Goal: Task Accomplishment & Management: Use online tool/utility

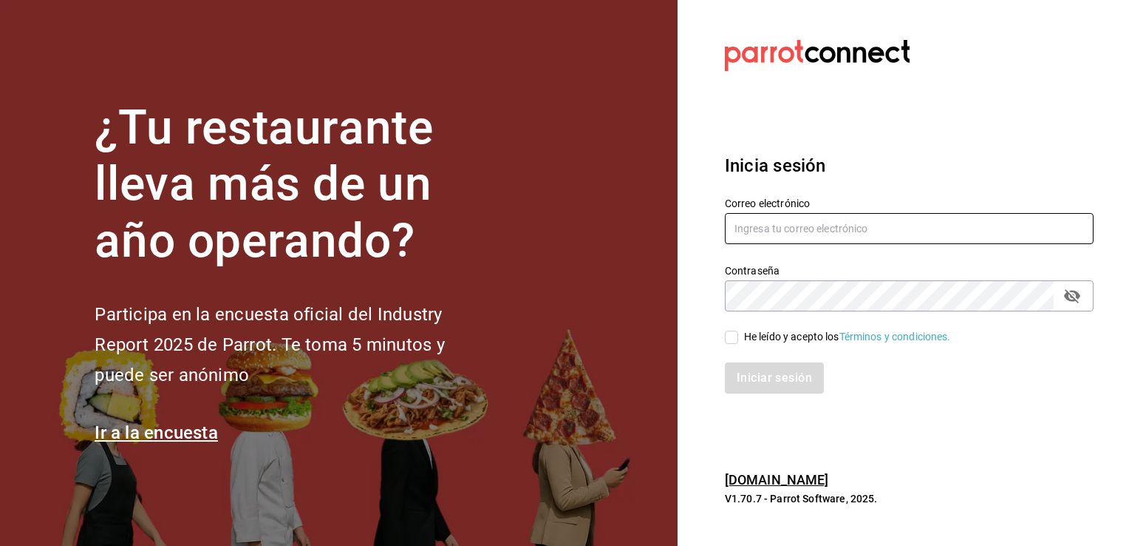
type input "jmario.caballero@hotmail.com"
click at [730, 341] on input "He leído y acepto los Términos y condiciones." at bounding box center [731, 336] width 13 height 13
checkbox input "true"
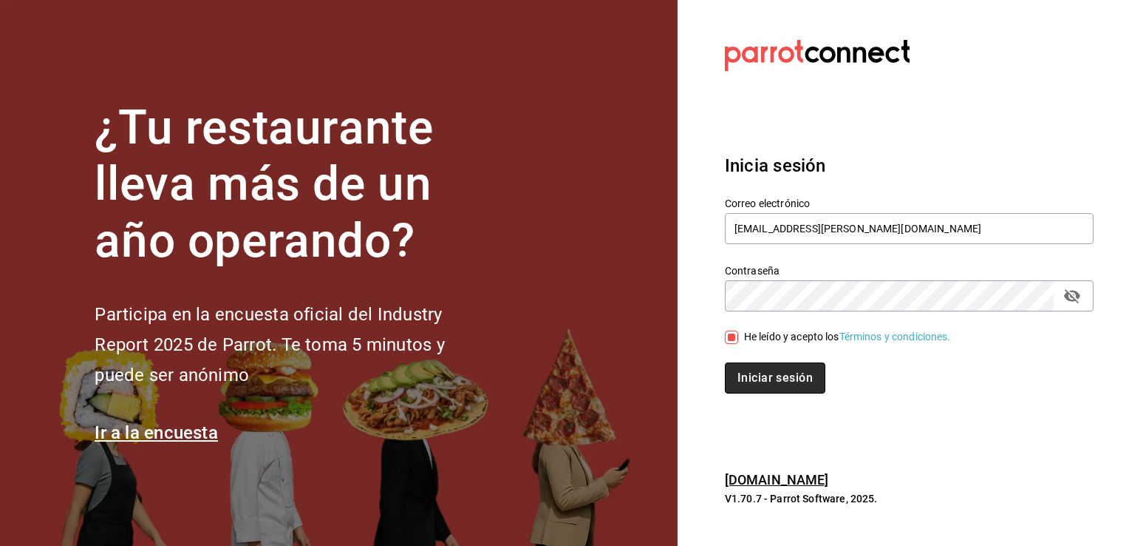
click at [763, 368] on button "Iniciar sesión" at bounding box center [775, 377] width 101 height 31
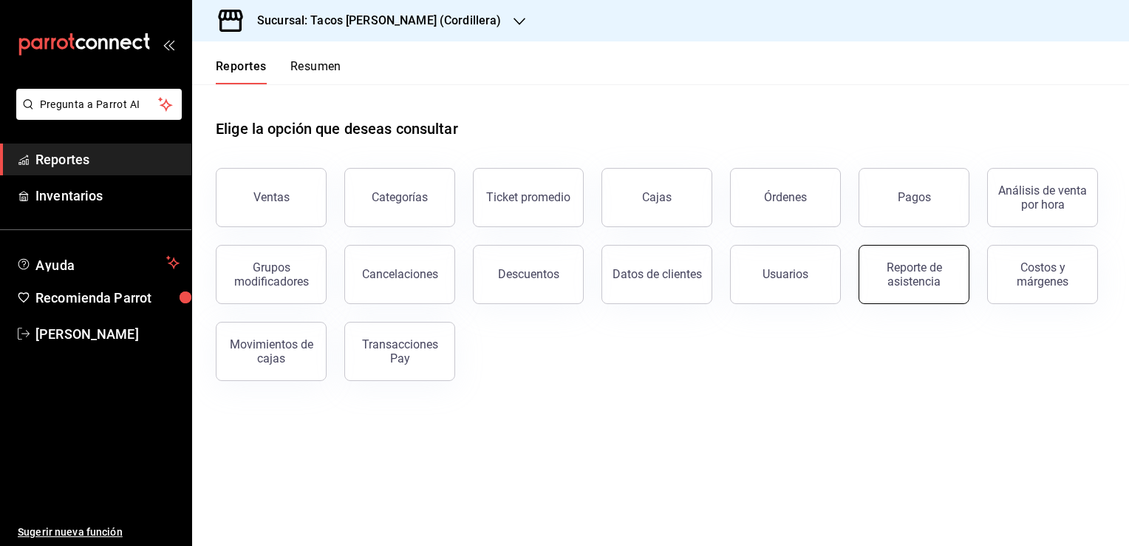
click at [924, 279] on div "Reporte de asistencia" at bounding box center [915, 274] width 92 height 28
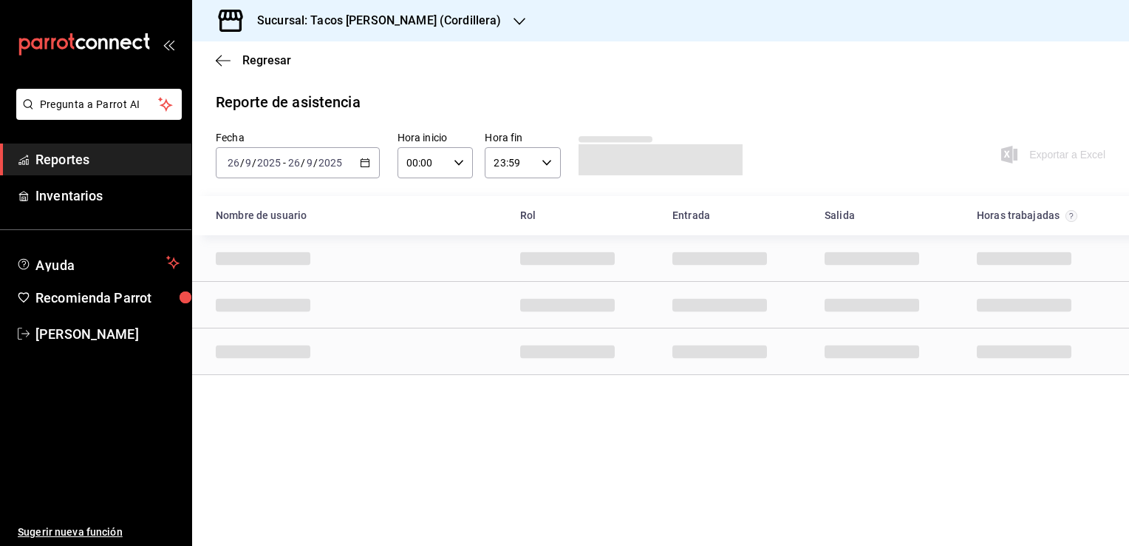
click at [430, 27] on h3 "Sucursal: Tacos don Pedro (Cordillera)" at bounding box center [373, 21] width 256 height 18
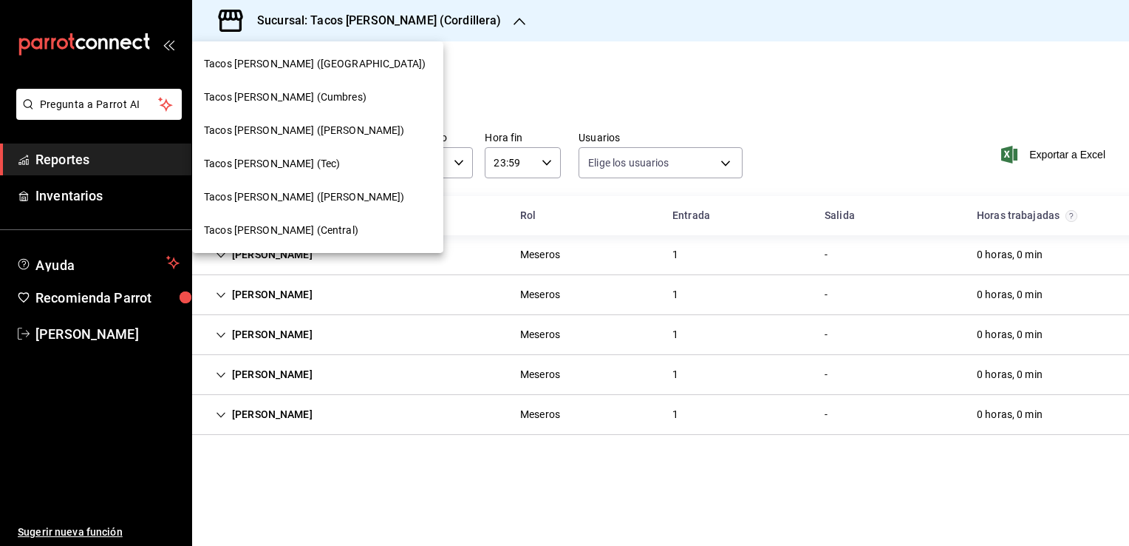
type input "0cf593d1-5539-49a1-9692-2fee09df5de3,aad07810-888b-4998-a43b-ac9dc7ac225d,aa617…"
click at [313, 224] on span "Tacos [PERSON_NAME] (Central)" at bounding box center [281, 230] width 154 height 16
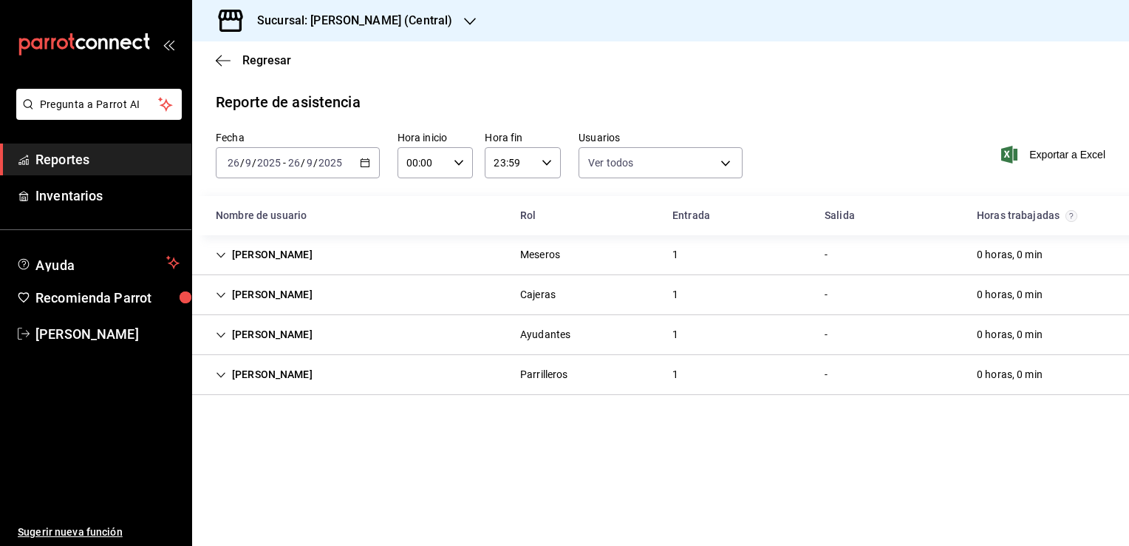
click at [233, 373] on div "Diana Lopez Legarda" at bounding box center [264, 374] width 120 height 27
click at [217, 338] on icon "Cell" at bounding box center [221, 335] width 10 height 10
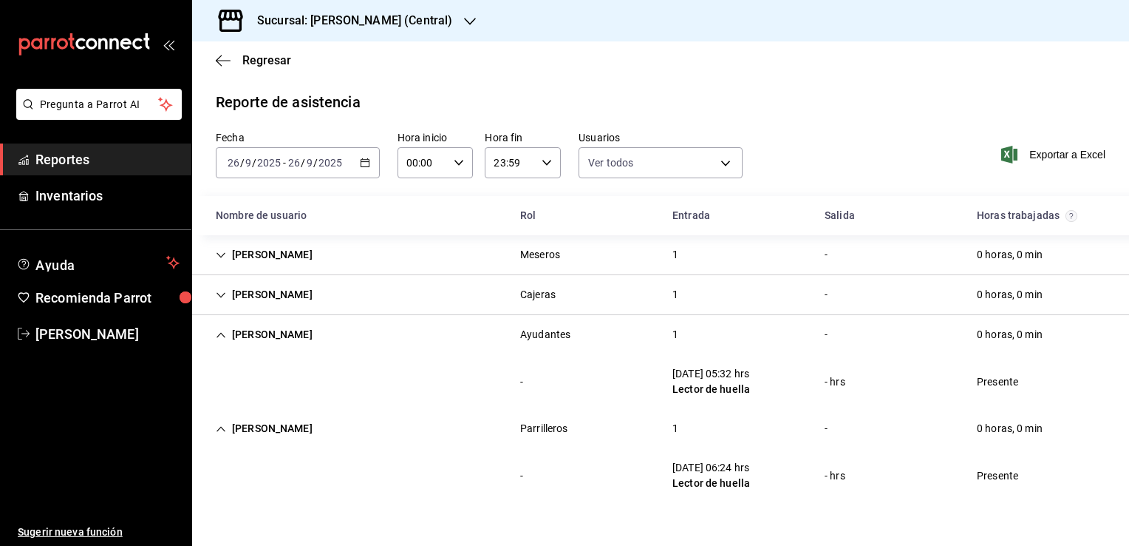
click at [367, 155] on div "2025-09-26 26 / 9 / 2025 - 2025-09-26 26 / 9 / 2025" at bounding box center [298, 162] width 164 height 31
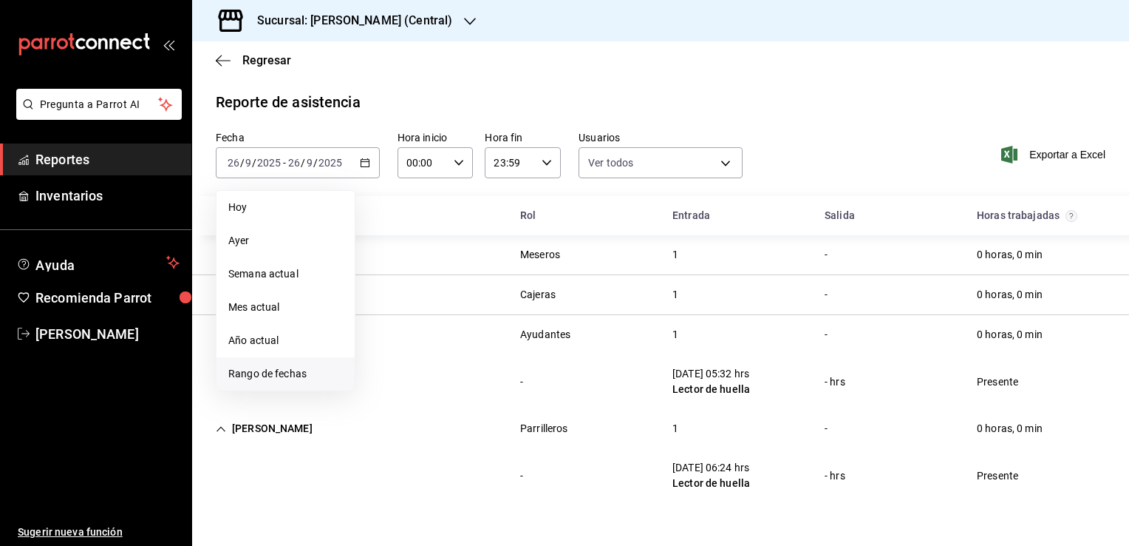
click at [298, 370] on span "Rango de fechas" at bounding box center [285, 374] width 115 height 16
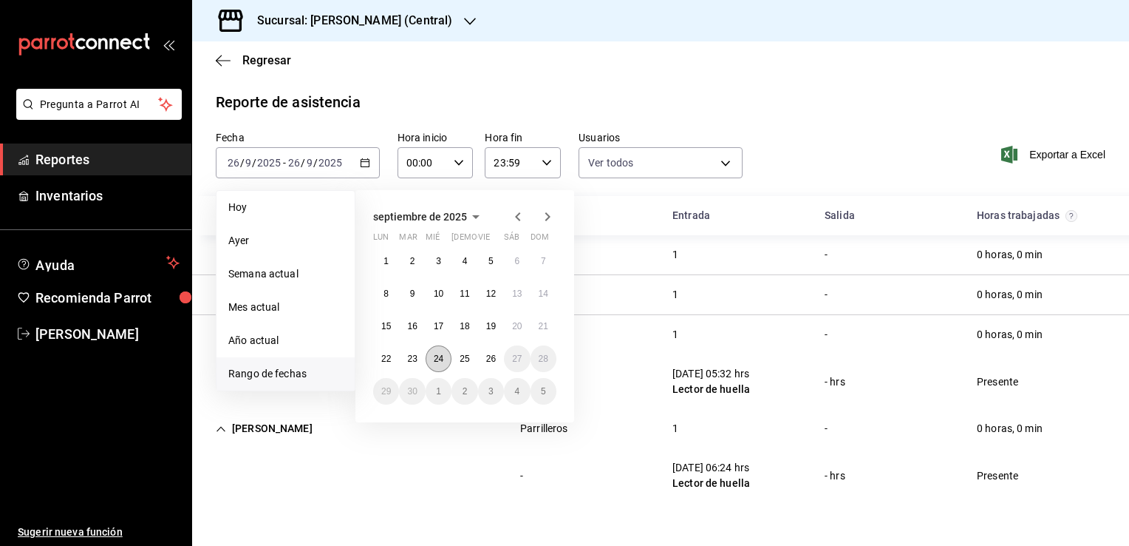
click at [441, 361] on abbr "24" at bounding box center [439, 358] width 10 height 10
click at [490, 359] on abbr "26" at bounding box center [491, 358] width 10 height 10
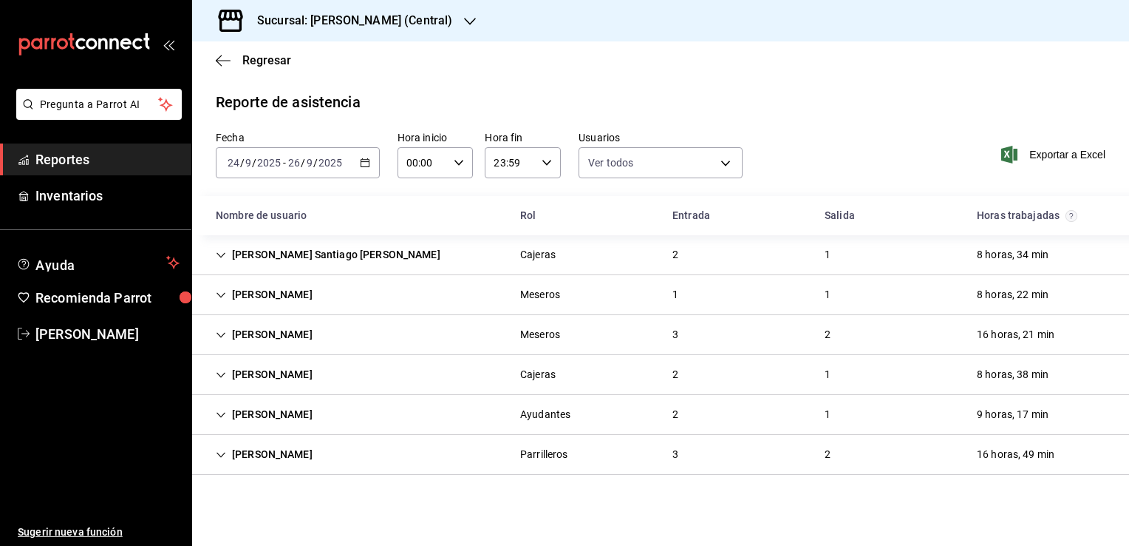
click at [222, 251] on icon "Cell" at bounding box center [221, 255] width 10 height 10
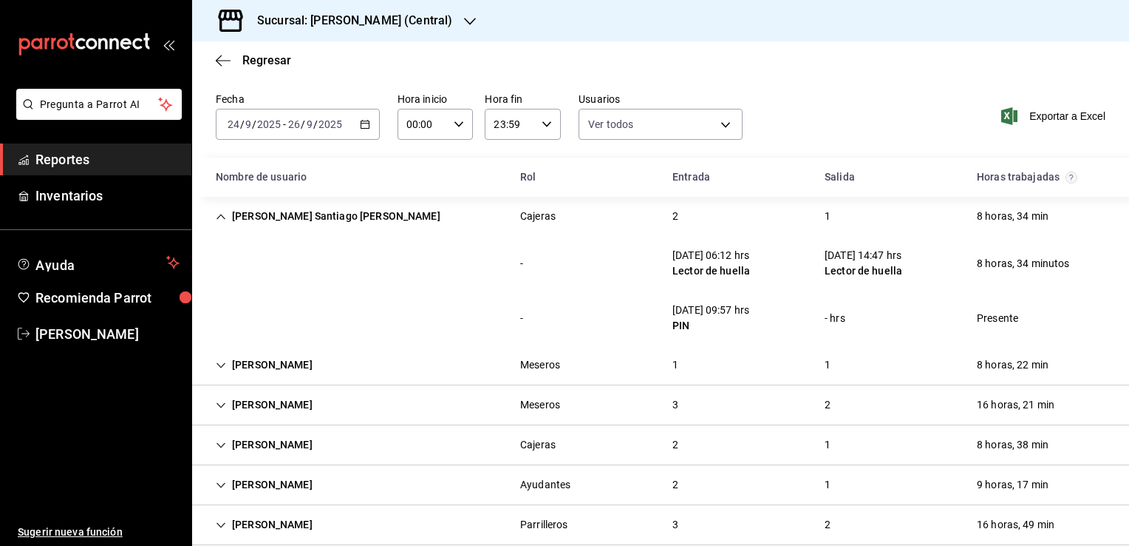
scroll to position [60, 0]
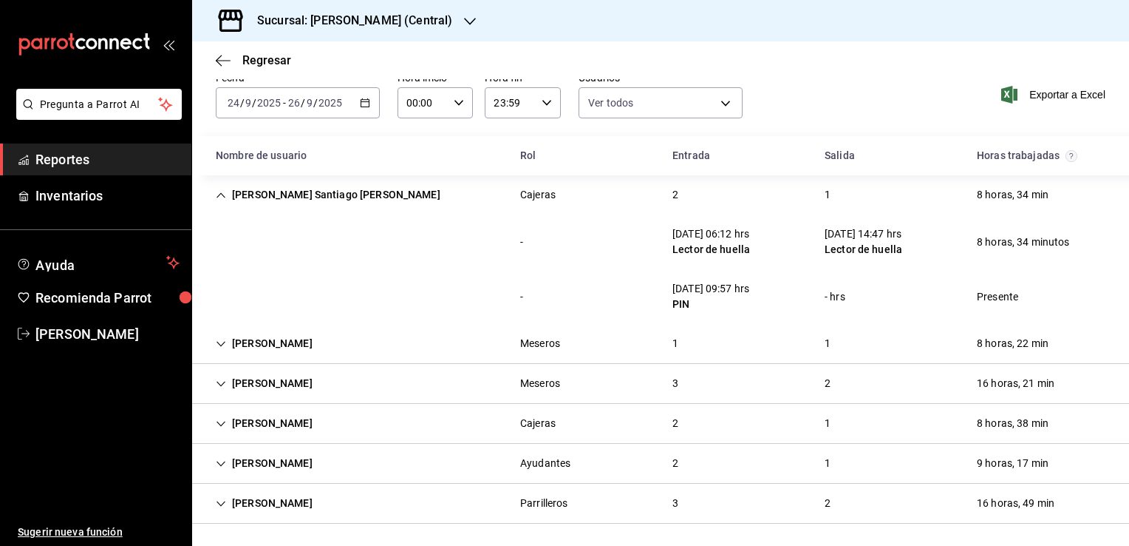
click at [600, 307] on div "- 25/09/25 09:57 hrs PIN - hrs Presente" at bounding box center [660, 296] width 937 height 55
click at [220, 347] on icon "Cell" at bounding box center [221, 344] width 10 height 10
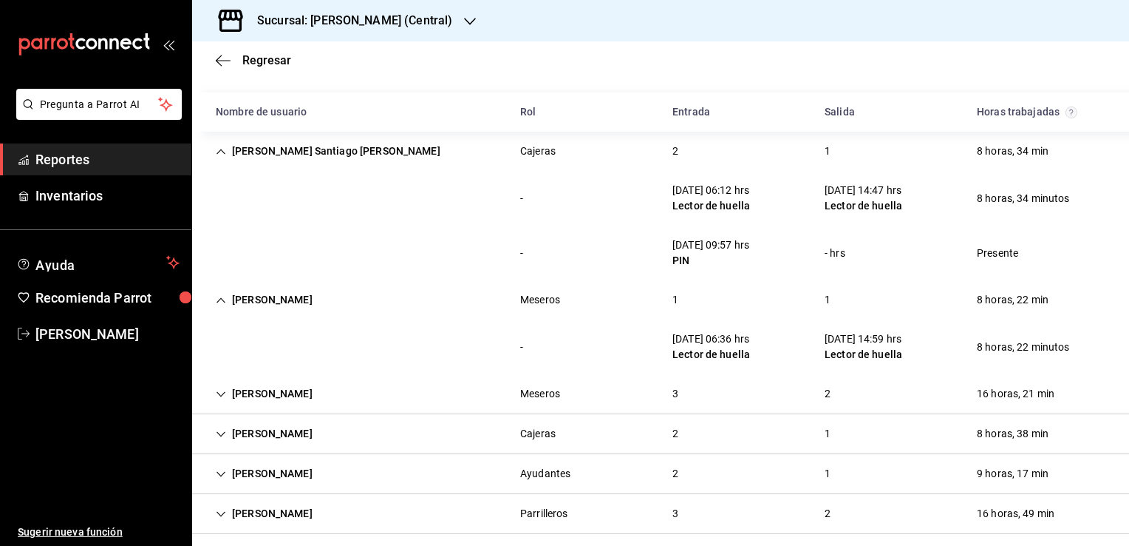
scroll to position [115, 0]
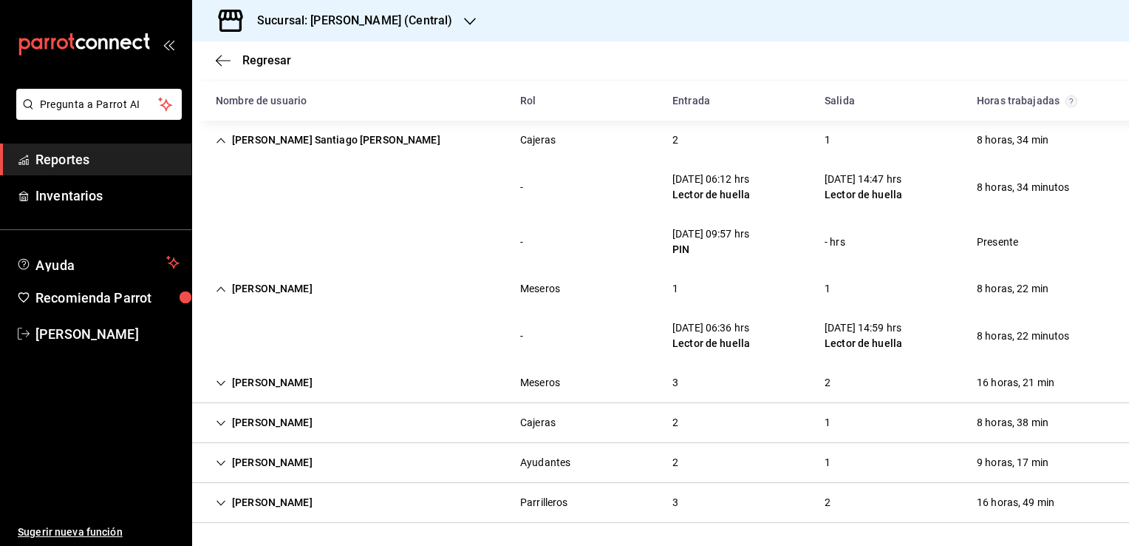
click at [225, 390] on div "Marcelo Garza Alvarado" at bounding box center [264, 382] width 120 height 27
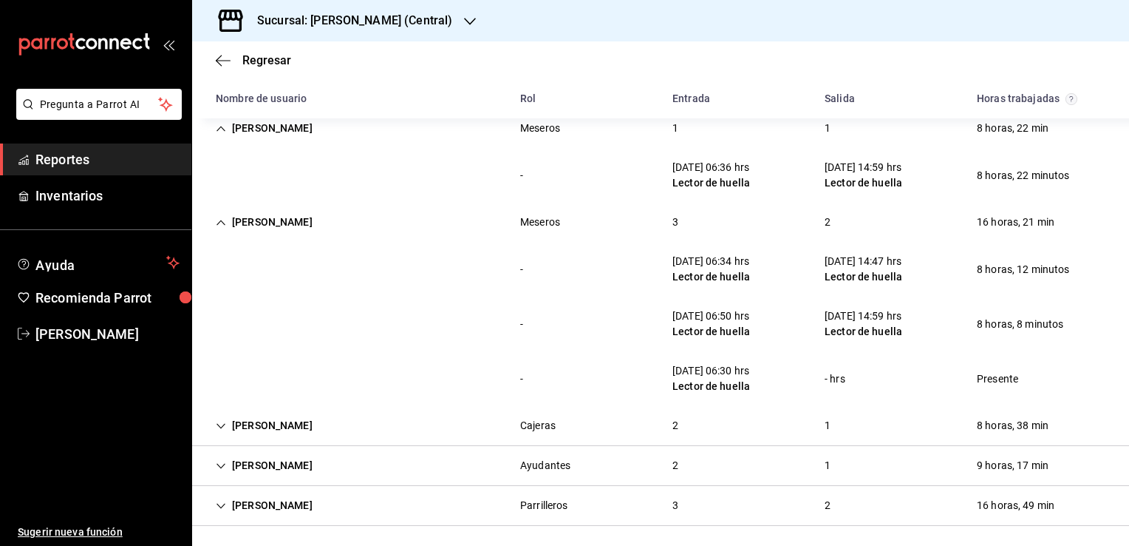
scroll to position [278, 0]
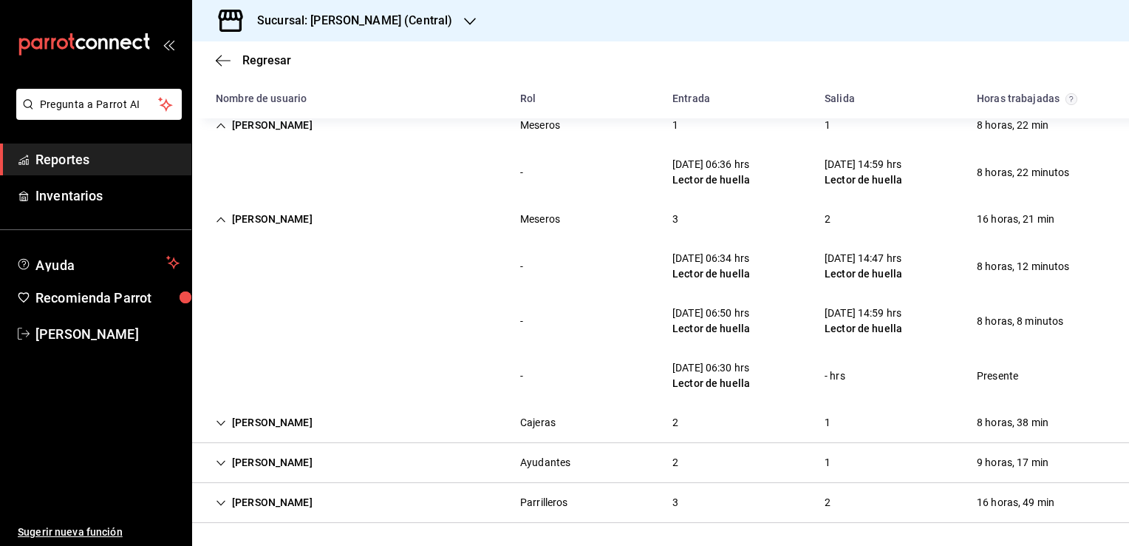
click at [221, 432] on div "Dulce Monserrat Perez Lara" at bounding box center [264, 422] width 120 height 27
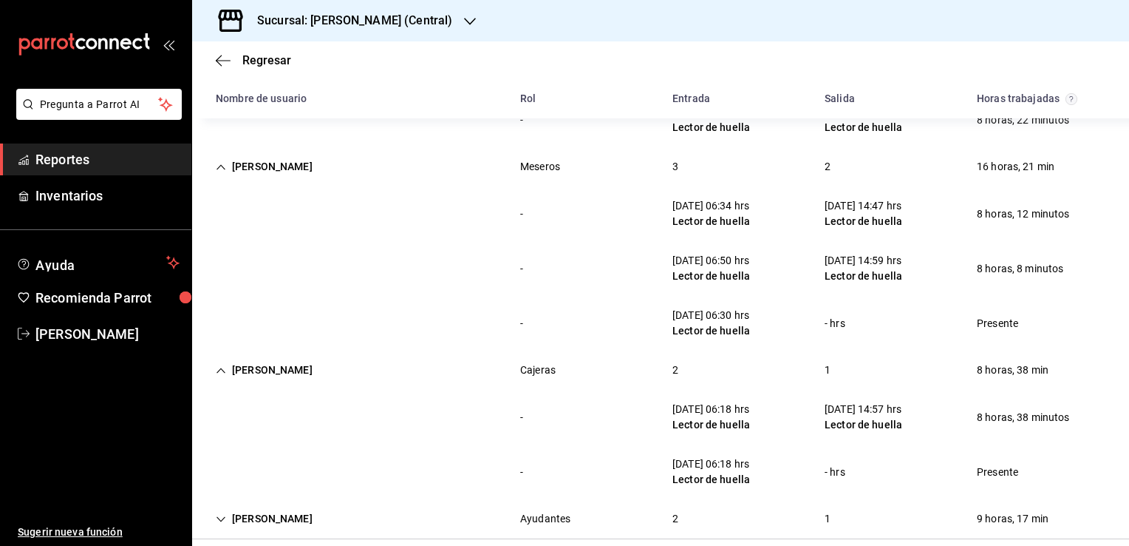
scroll to position [387, 0]
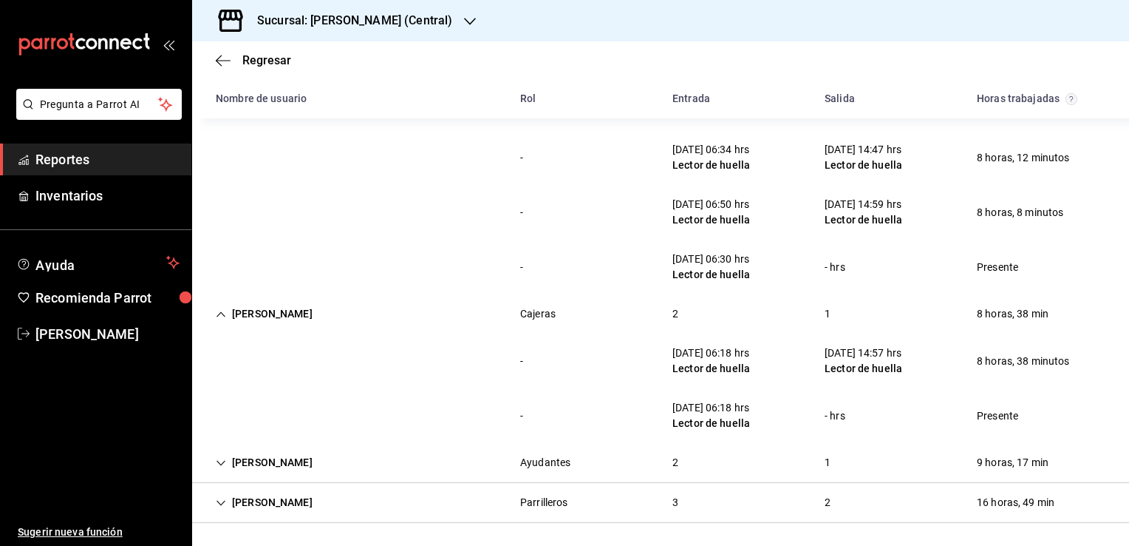
click at [220, 462] on icon "Cell" at bounding box center [221, 463] width 10 height 10
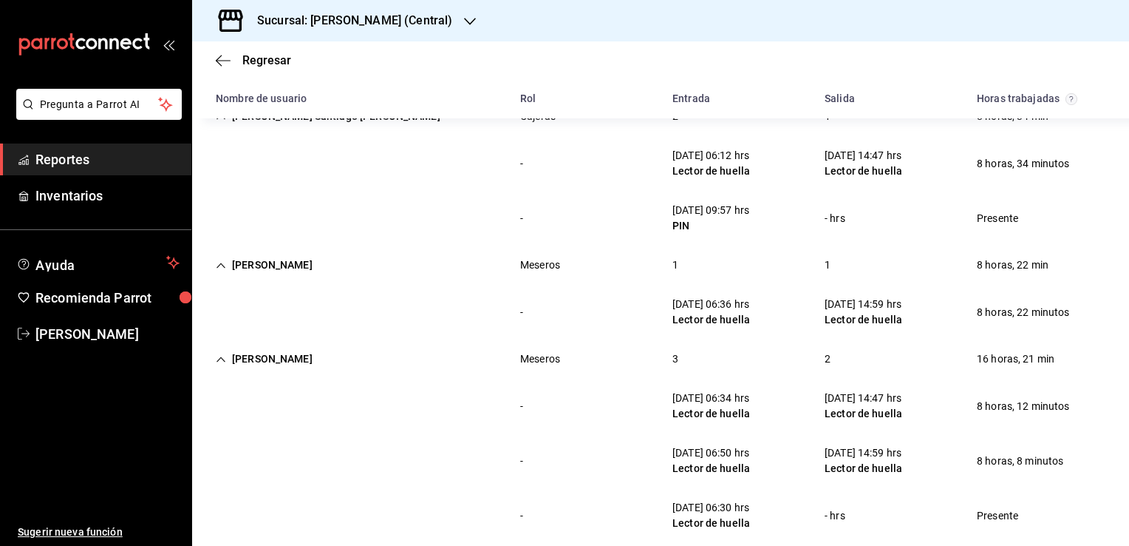
scroll to position [126, 0]
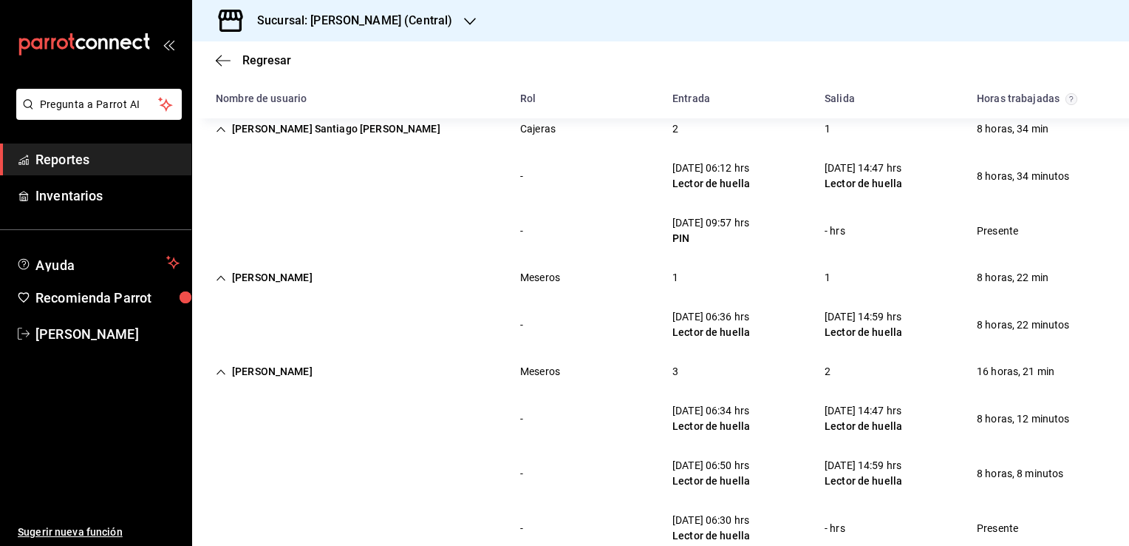
click at [674, 235] on div "PIN" at bounding box center [711, 239] width 77 height 16
click at [676, 238] on div "PIN" at bounding box center [711, 239] width 77 height 16
drag, startPoint x: 676, startPoint y: 238, endPoint x: 633, endPoint y: 248, distance: 43.4
click at [633, 248] on div "- 25/09/25 09:57 hrs PIN - hrs Presente" at bounding box center [660, 230] width 937 height 55
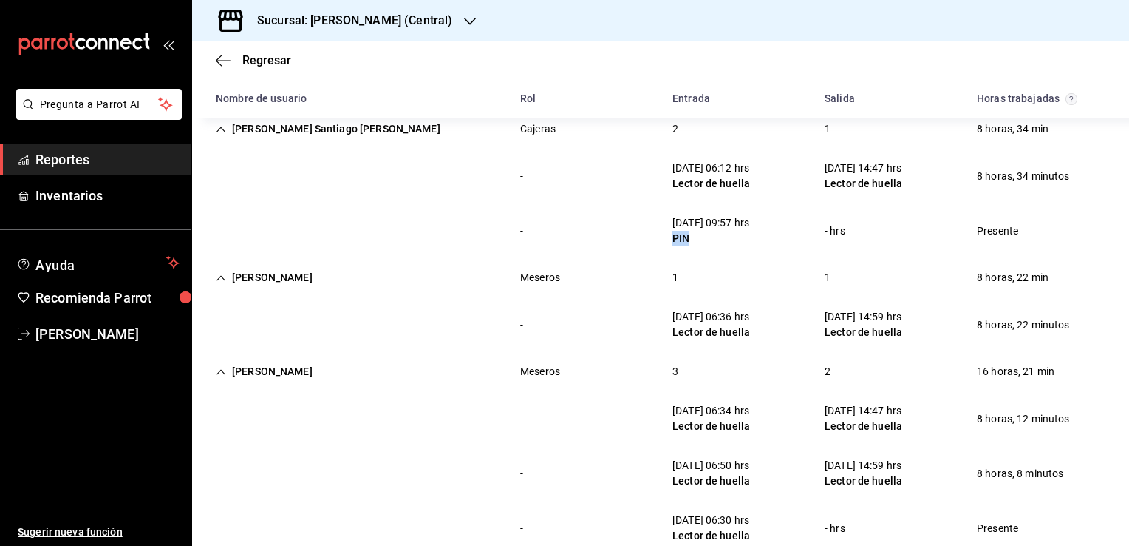
click at [661, 234] on div "25/09/25 09:57 hrs PIN" at bounding box center [711, 230] width 101 height 43
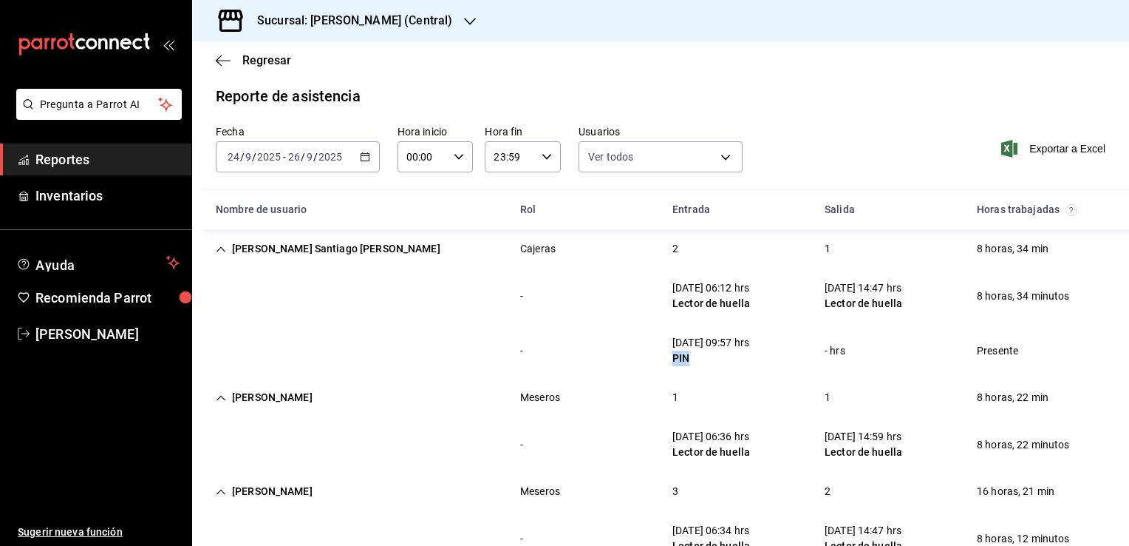
scroll to position [0, 0]
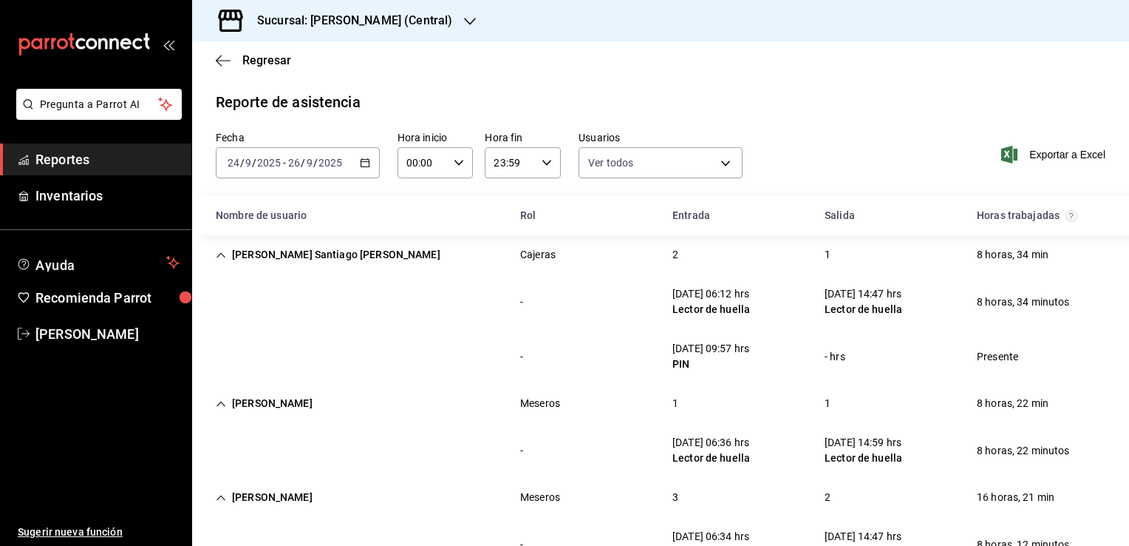
click at [725, 336] on div "25/09/25 09:57 hrs PIN" at bounding box center [711, 356] width 101 height 43
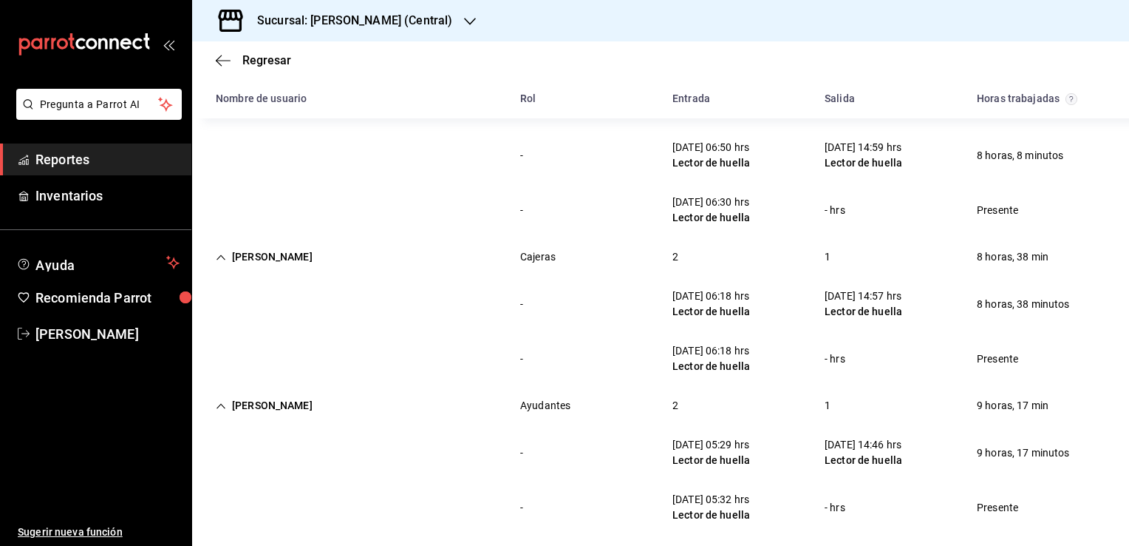
scroll to position [495, 0]
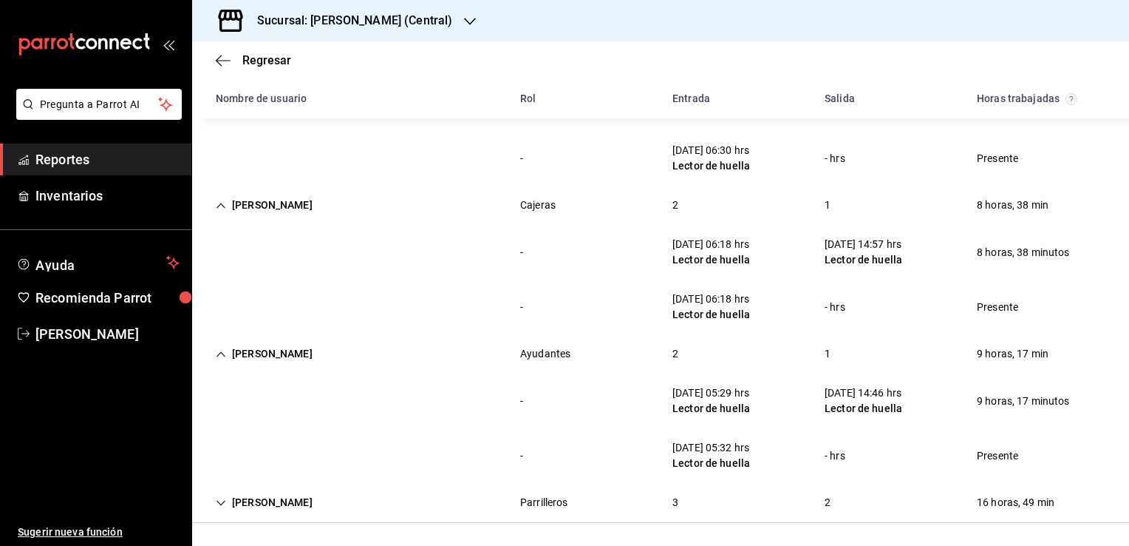
click at [228, 501] on div "Diana Lopez Legarda" at bounding box center [264, 502] width 120 height 27
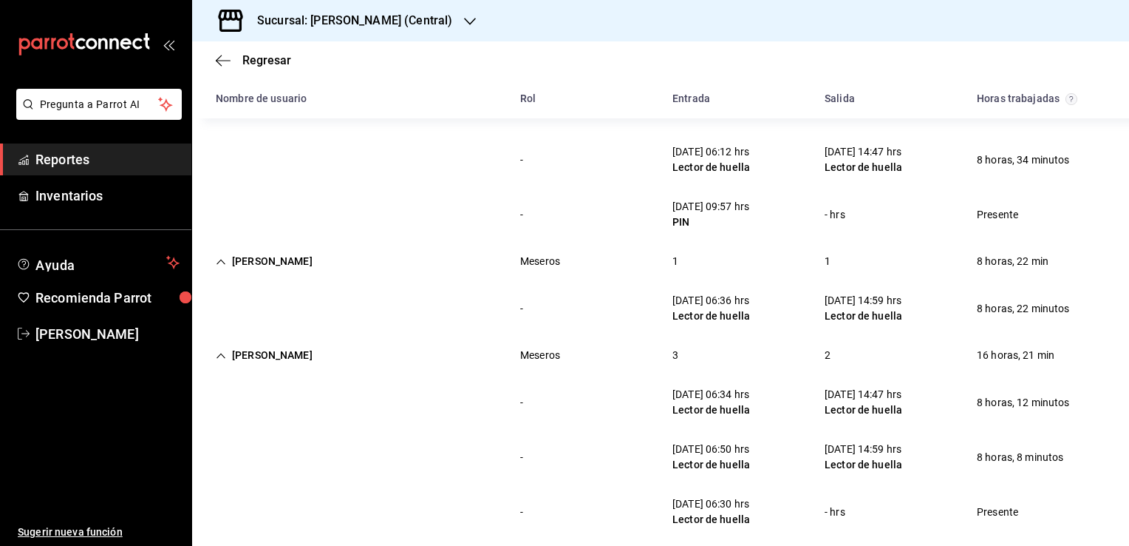
scroll to position [0, 0]
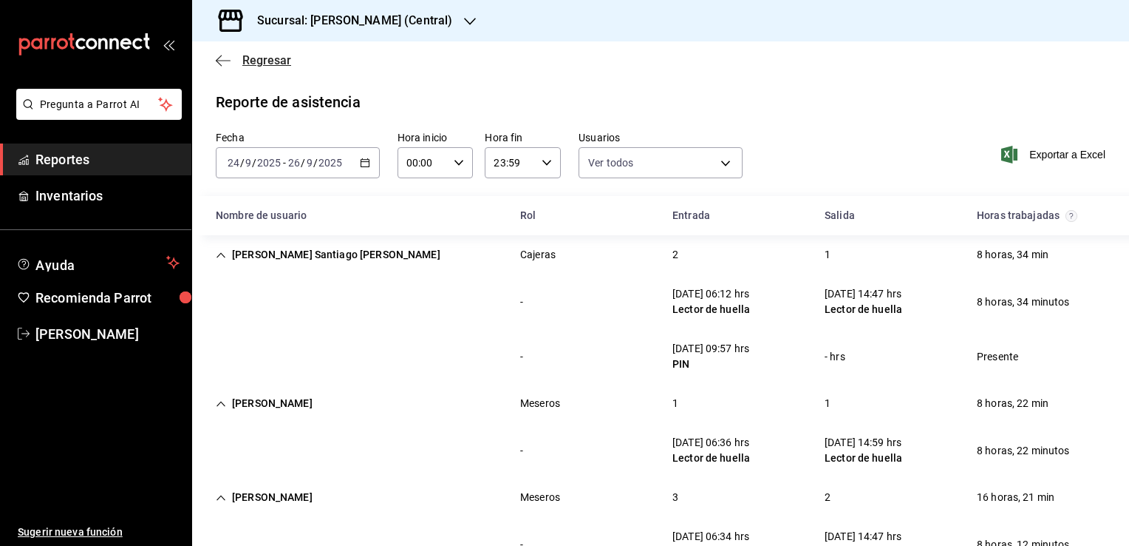
click at [218, 63] on icon "button" at bounding box center [223, 60] width 15 height 13
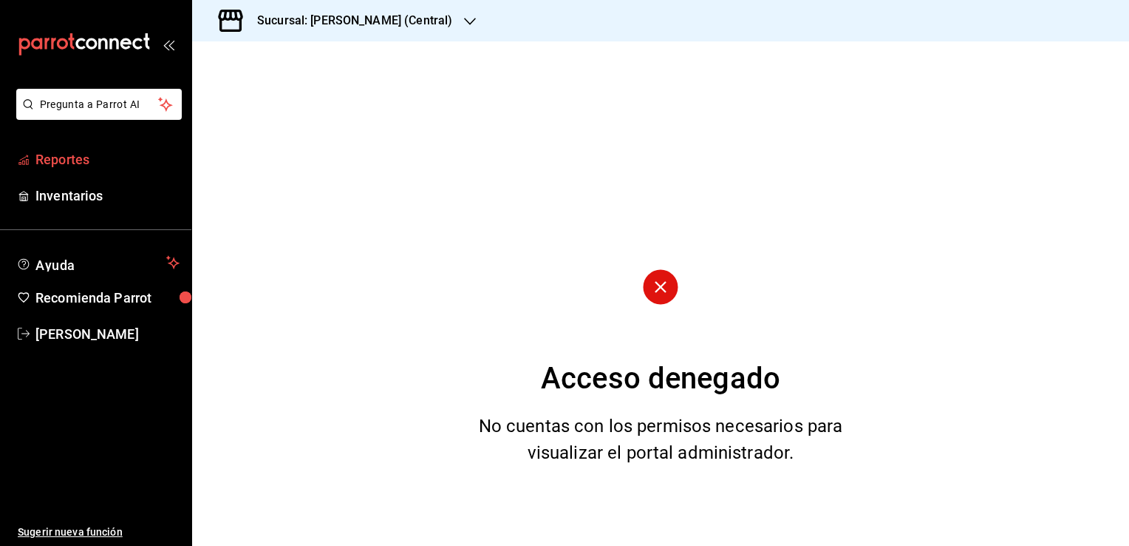
click at [91, 164] on span "Reportes" at bounding box center [107, 159] width 144 height 20
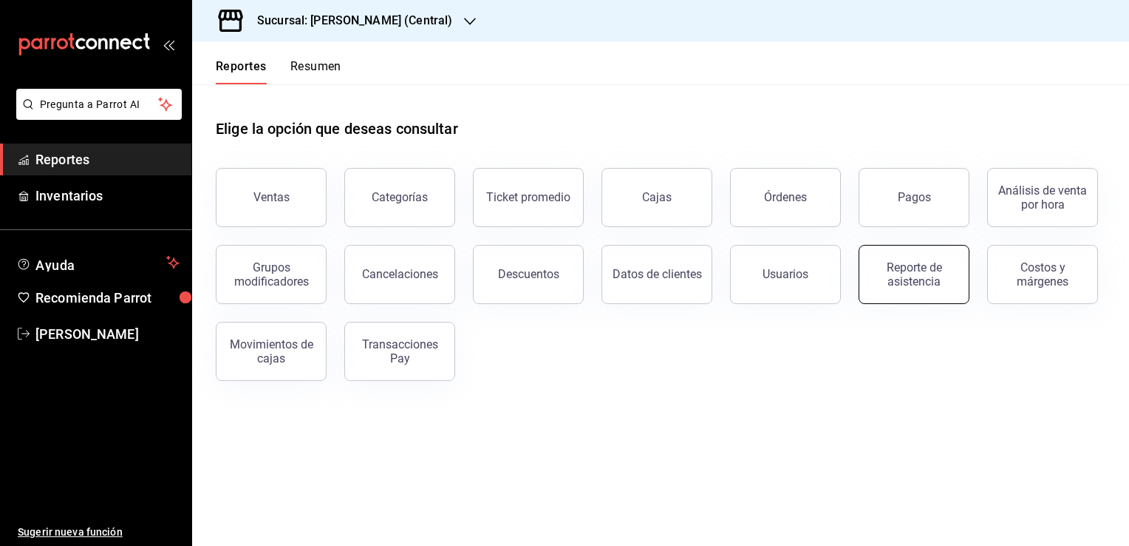
click at [877, 276] on div "Reporte de asistencia" at bounding box center [915, 274] width 92 height 28
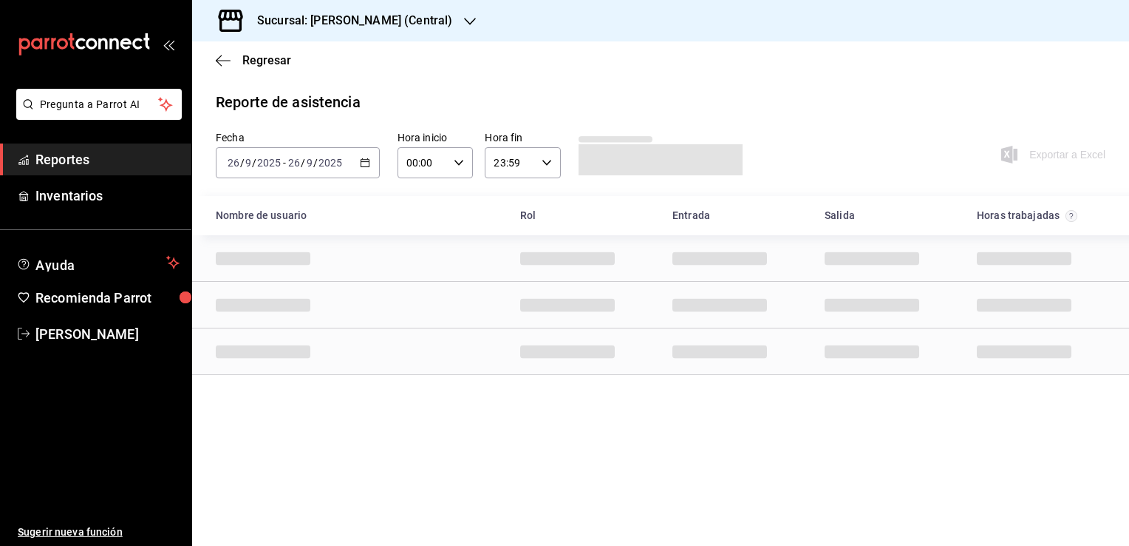
click at [429, 15] on h3 "Sucursal: [PERSON_NAME] (Central)" at bounding box center [348, 21] width 207 height 18
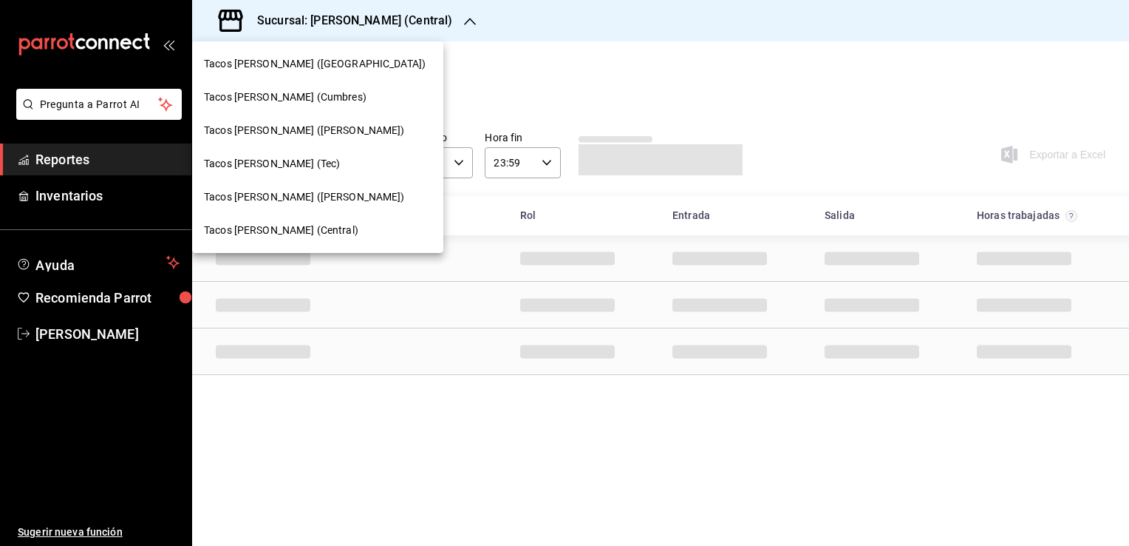
click at [325, 194] on span "Tacos [PERSON_NAME] ([PERSON_NAME])" at bounding box center [304, 197] width 201 height 16
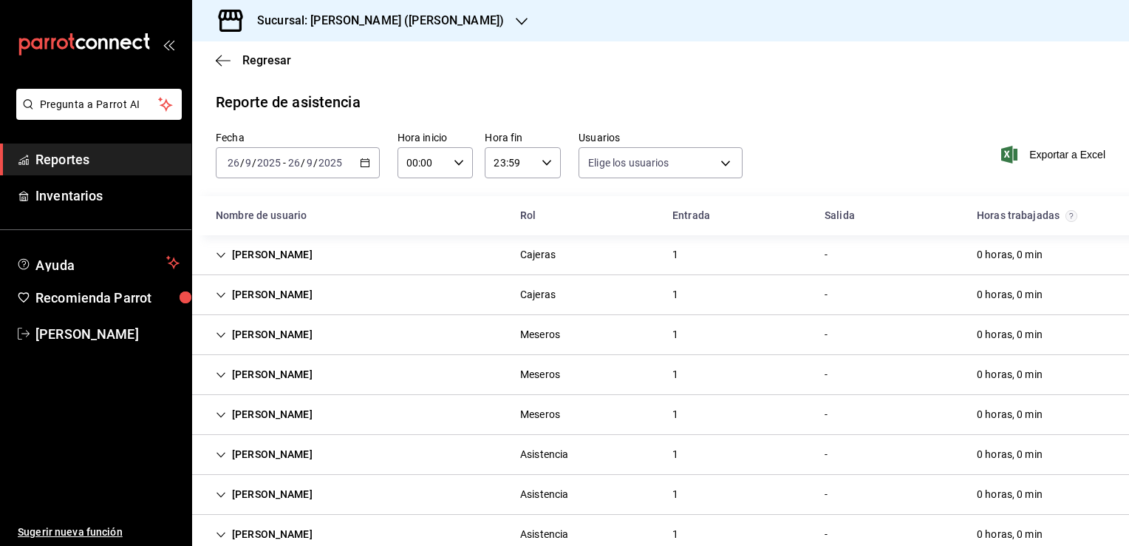
type input "0cf593d1-5539-49a1-9692-2fee09df5de3,aad07810-888b-4998-a43b-ac9dc7ac225d,aa617…"
click at [361, 160] on \(Stroke\) "button" at bounding box center [365, 163] width 9 height 8
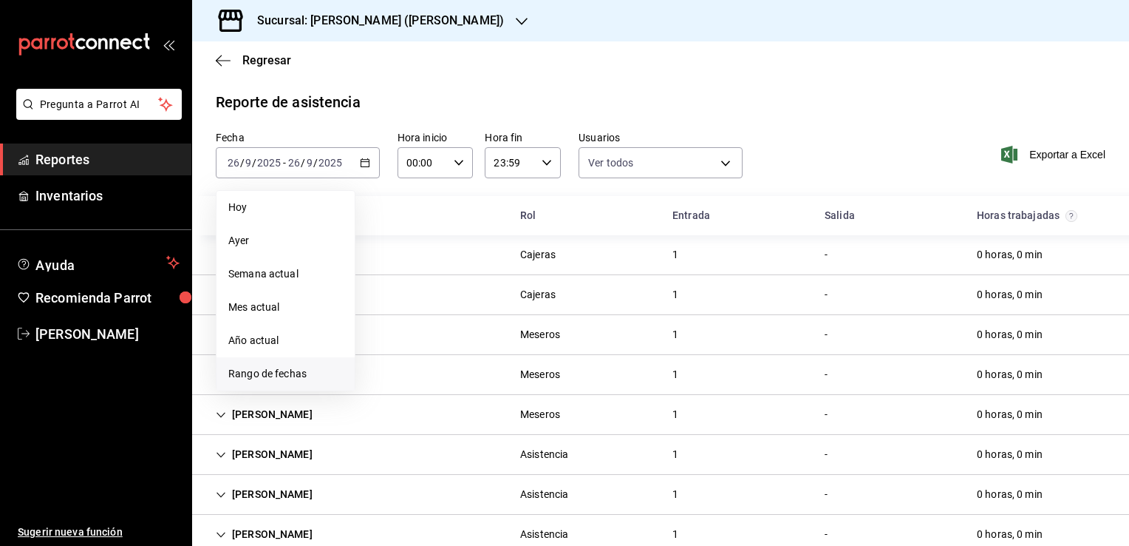
click at [285, 374] on span "Rango de fechas" at bounding box center [285, 374] width 115 height 16
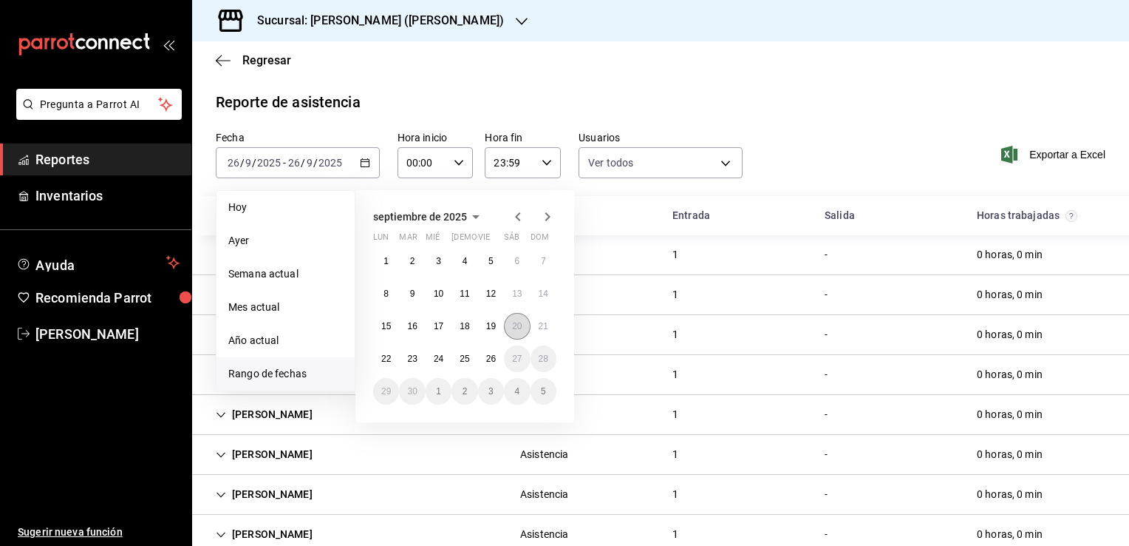
click at [518, 327] on abbr "20" at bounding box center [517, 326] width 10 height 10
click at [489, 355] on abbr "26" at bounding box center [491, 358] width 10 height 10
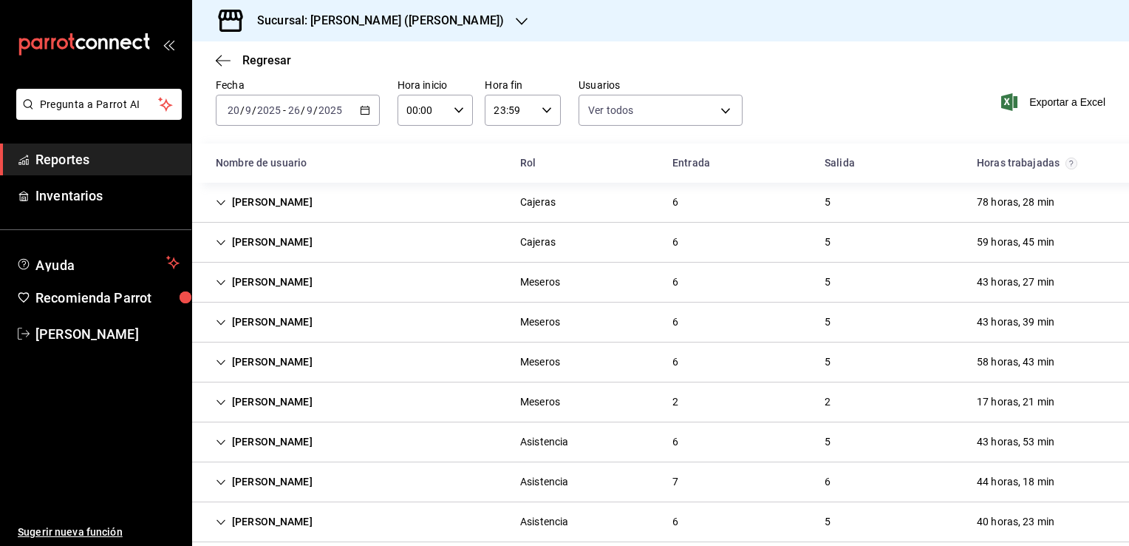
scroll to position [74, 0]
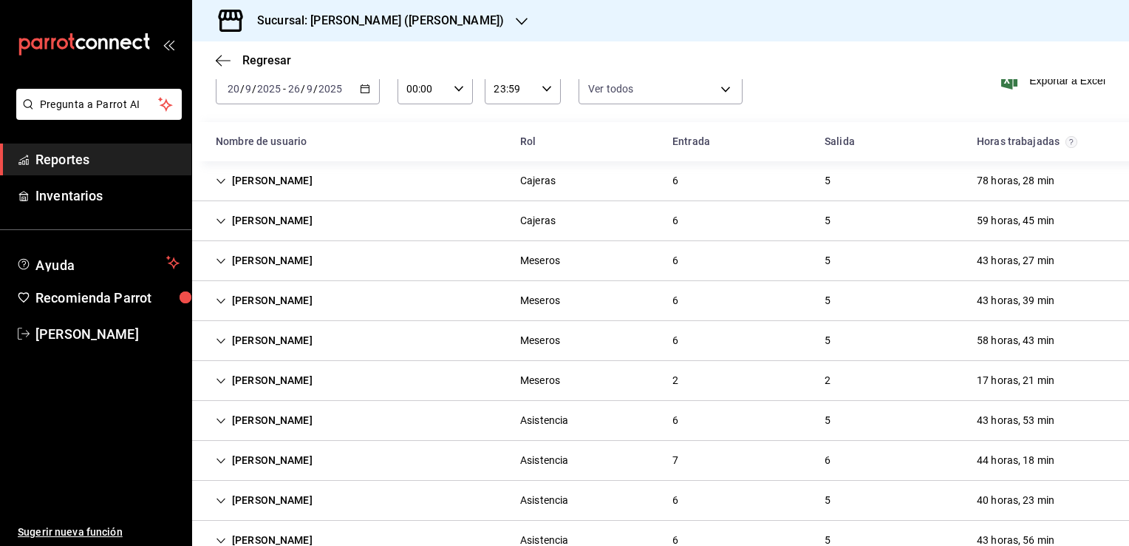
click at [219, 342] on icon "Cell" at bounding box center [221, 341] width 10 height 10
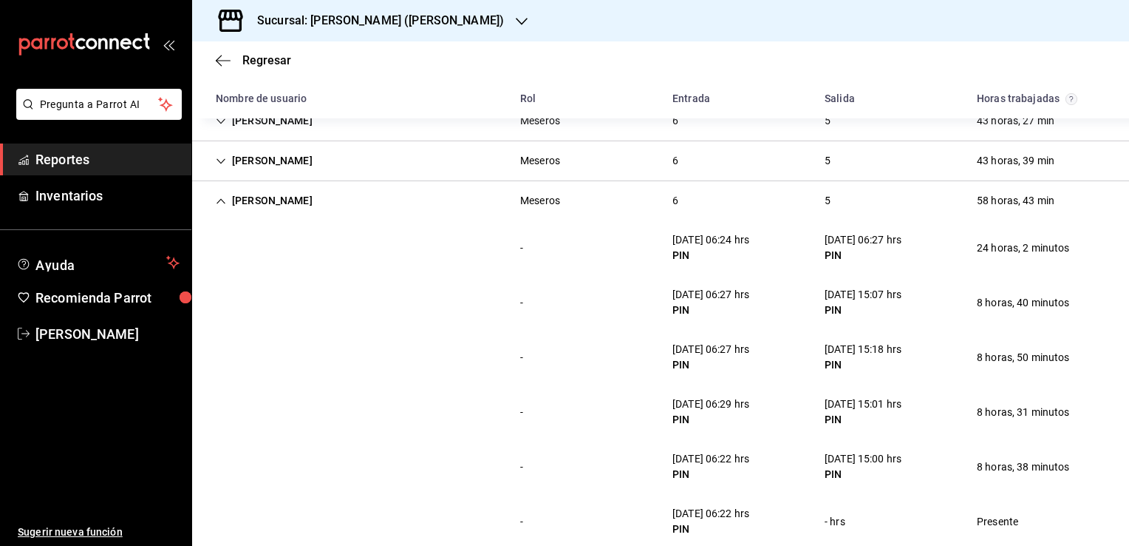
scroll to position [222, 0]
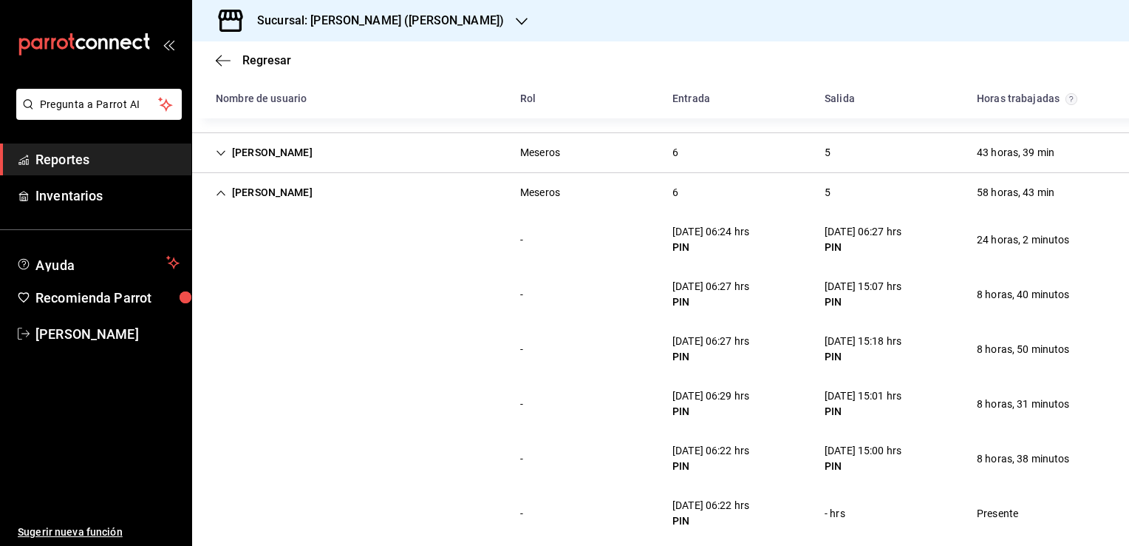
click at [222, 197] on div "[PERSON_NAME]" at bounding box center [264, 192] width 120 height 27
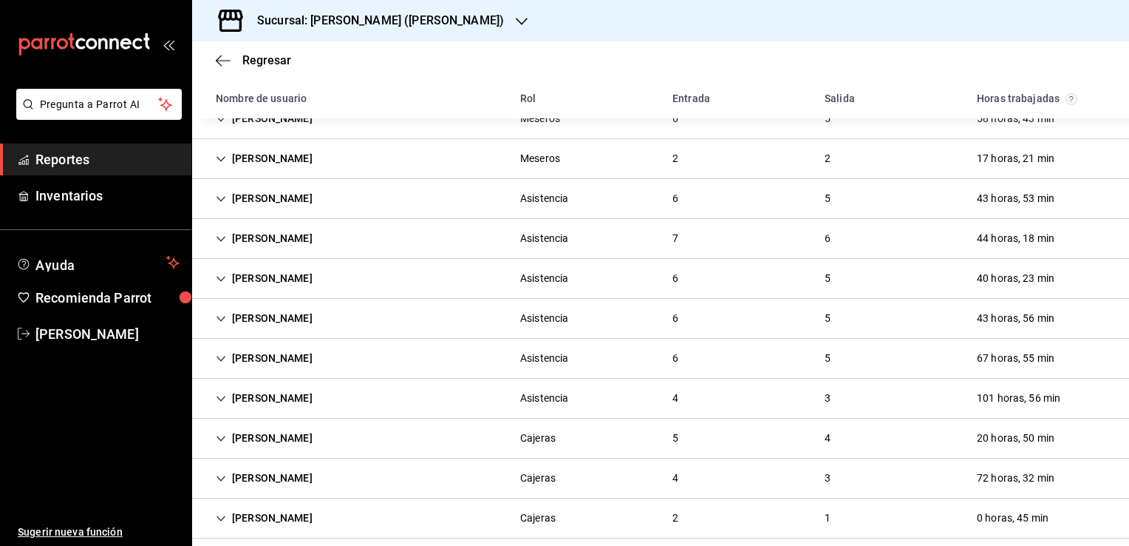
scroll to position [310, 0]
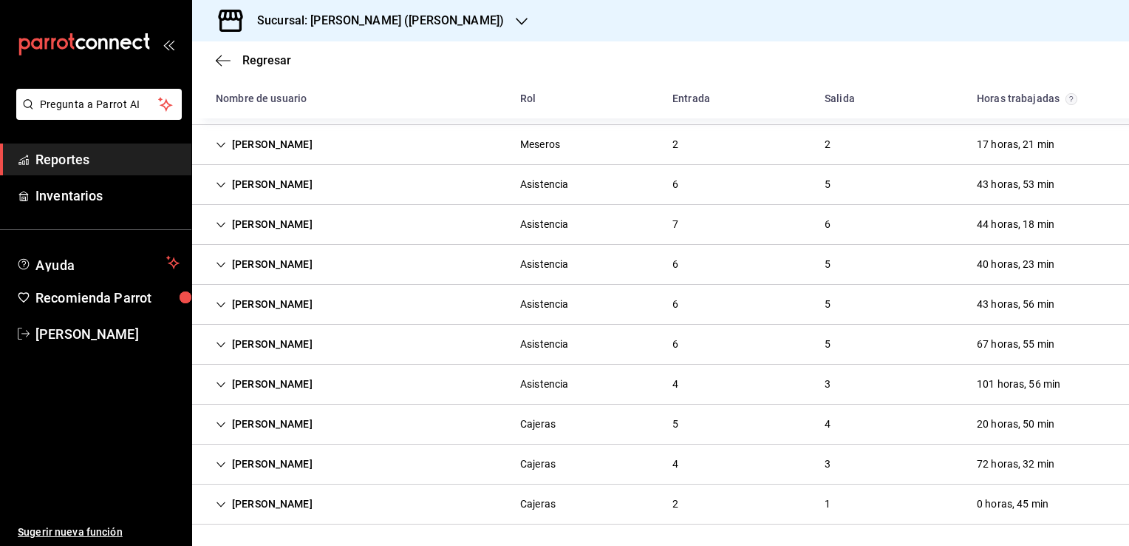
click at [217, 503] on icon "Cell" at bounding box center [221, 504] width 10 height 10
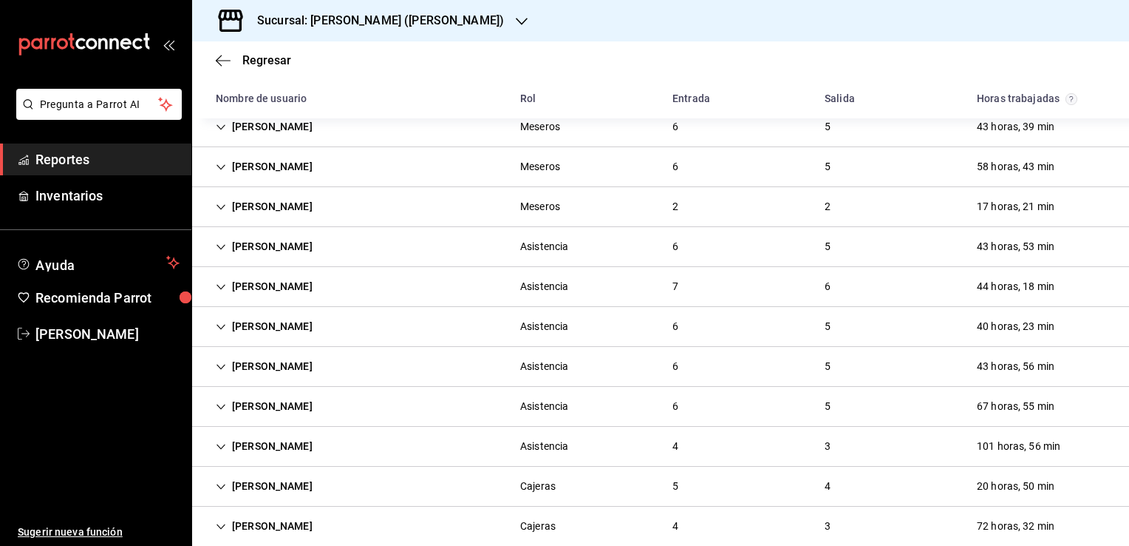
scroll to position [0, 0]
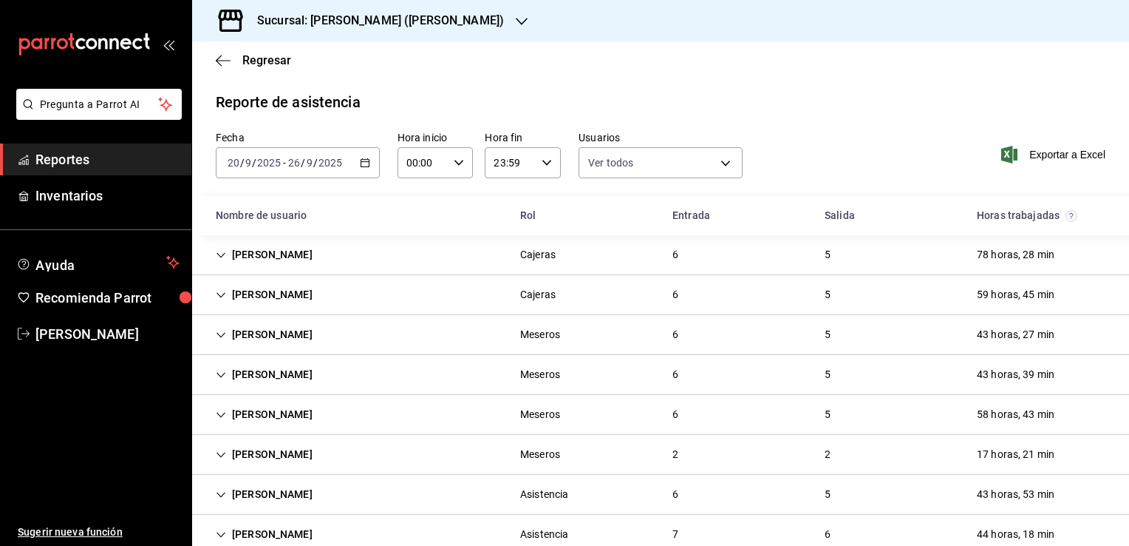
click at [218, 410] on icon "Cell" at bounding box center [221, 415] width 10 height 10
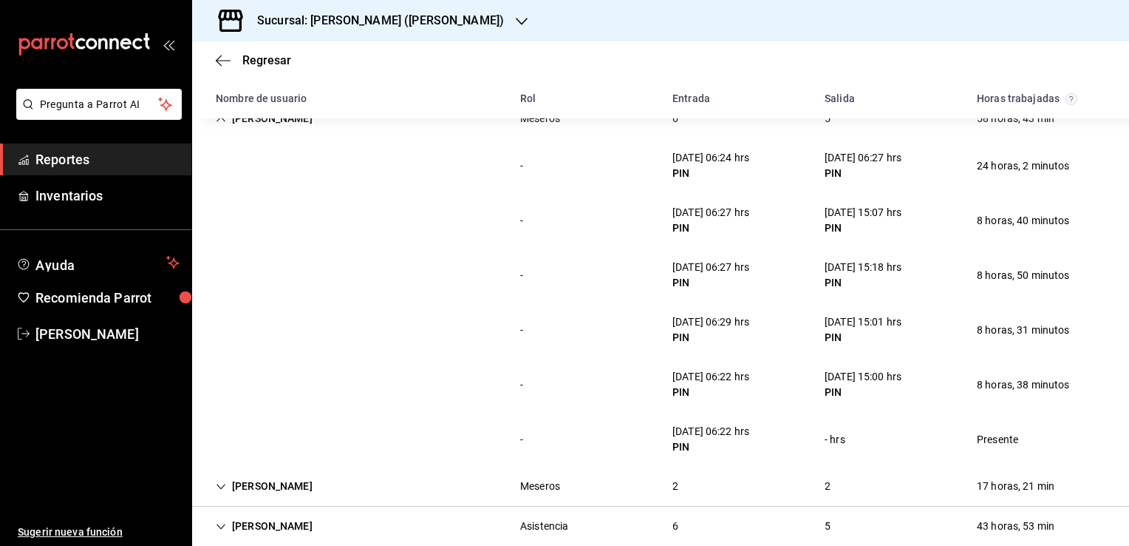
scroll to position [222, 0]
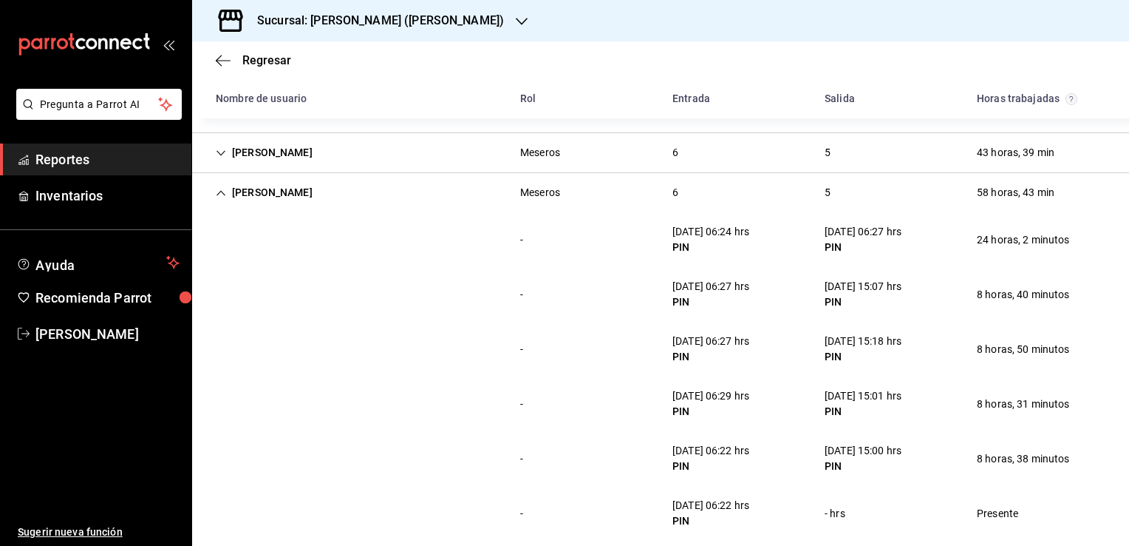
click at [221, 188] on icon "Cell" at bounding box center [221, 193] width 10 height 10
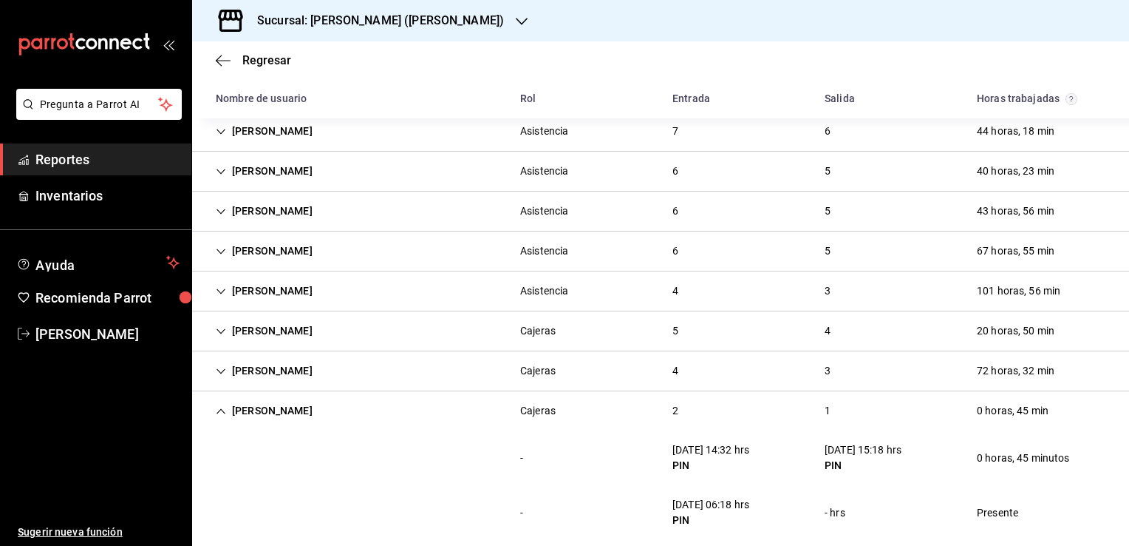
scroll to position [418, 0]
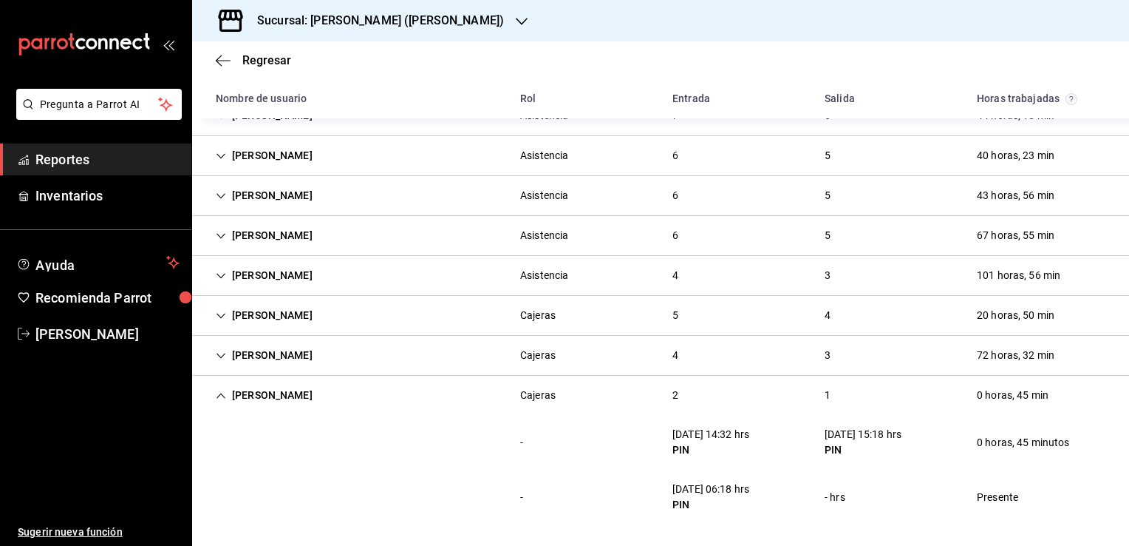
click at [228, 356] on div "[PERSON_NAME]" at bounding box center [264, 355] width 120 height 27
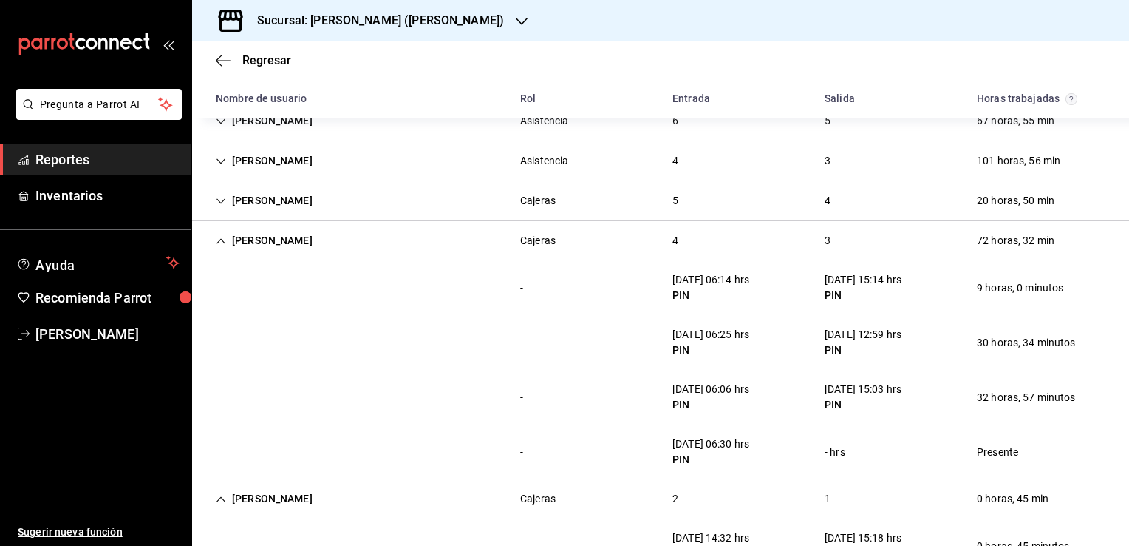
scroll to position [566, 0]
